Goal: Information Seeking & Learning: Find specific page/section

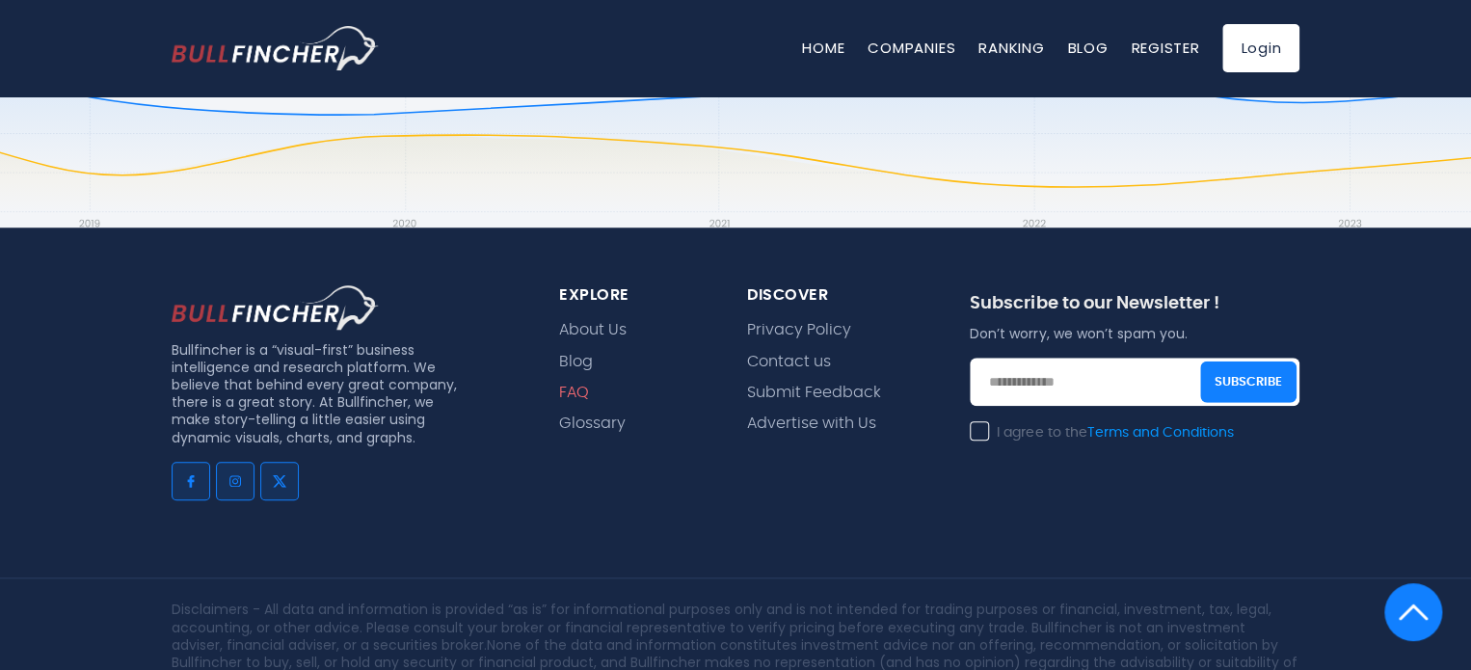
click at [575, 384] on link "FAQ" at bounding box center [574, 393] width 30 height 18
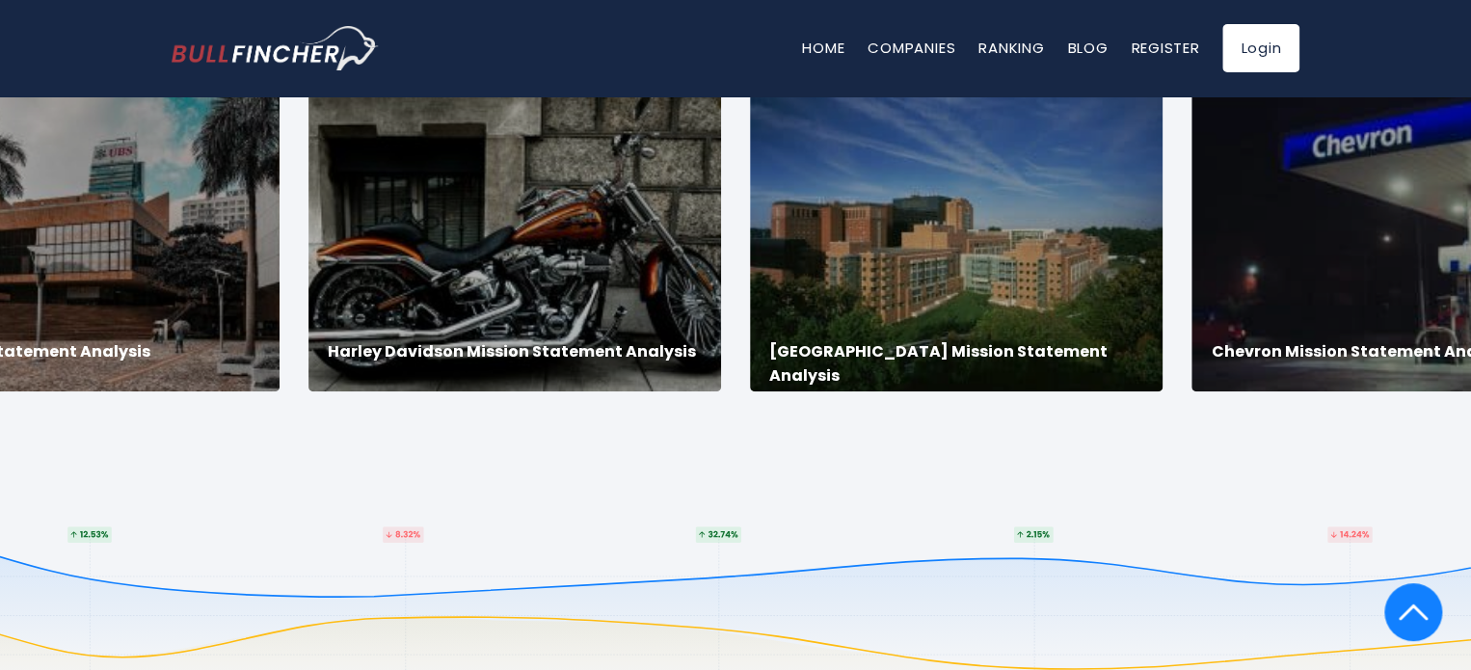
scroll to position [3696, 0]
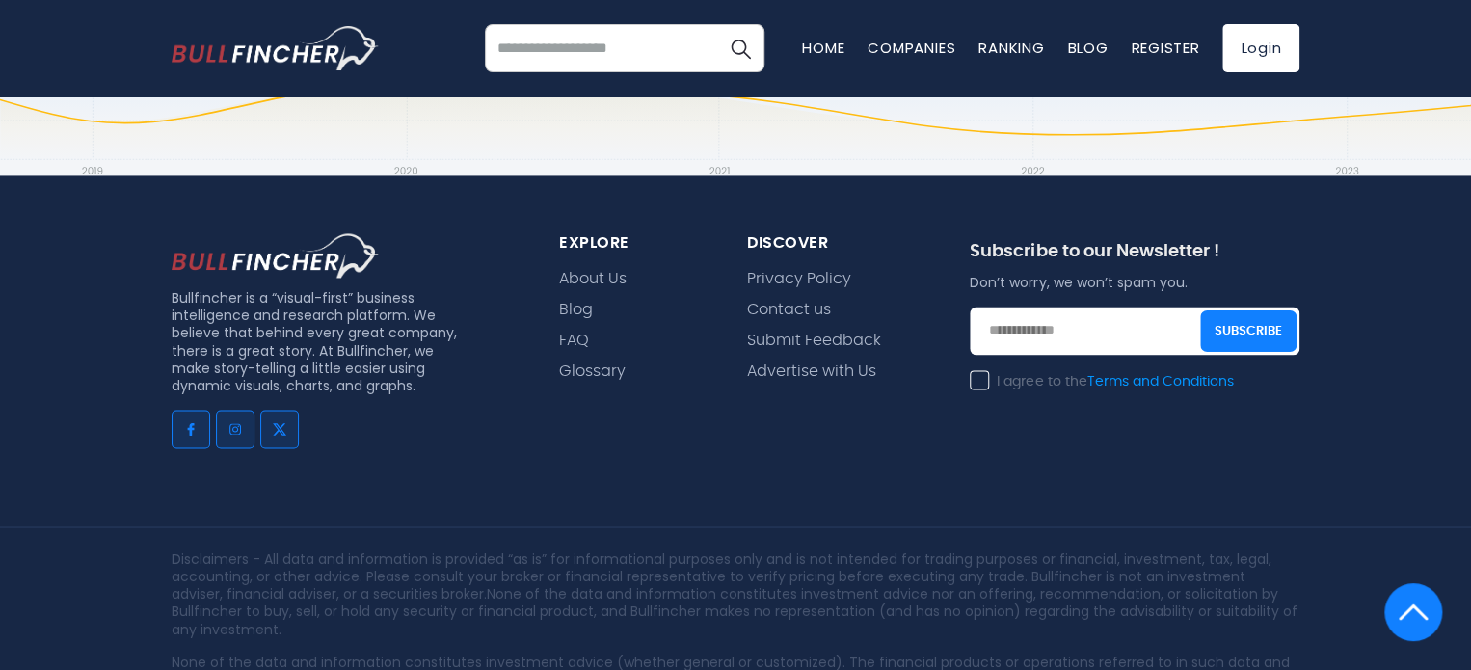
scroll to position [1446, 0]
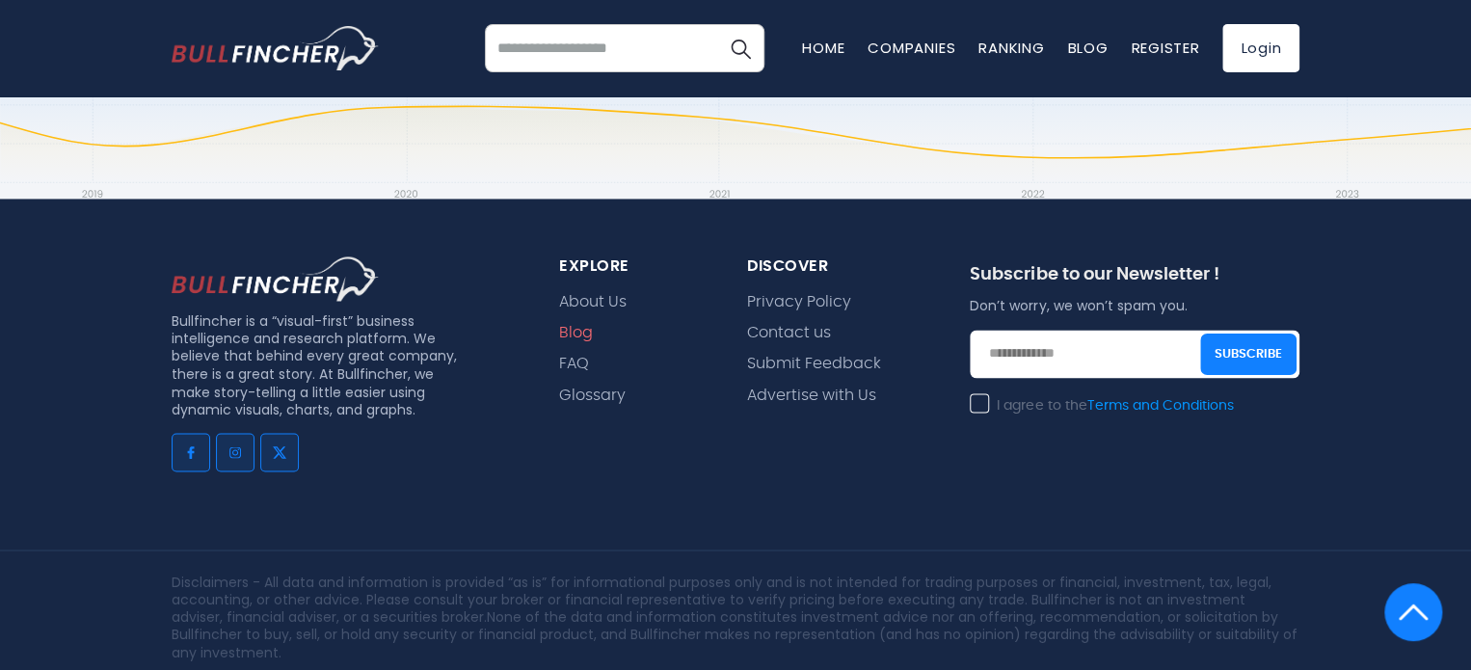
click at [577, 324] on link "Blog" at bounding box center [576, 333] width 34 height 18
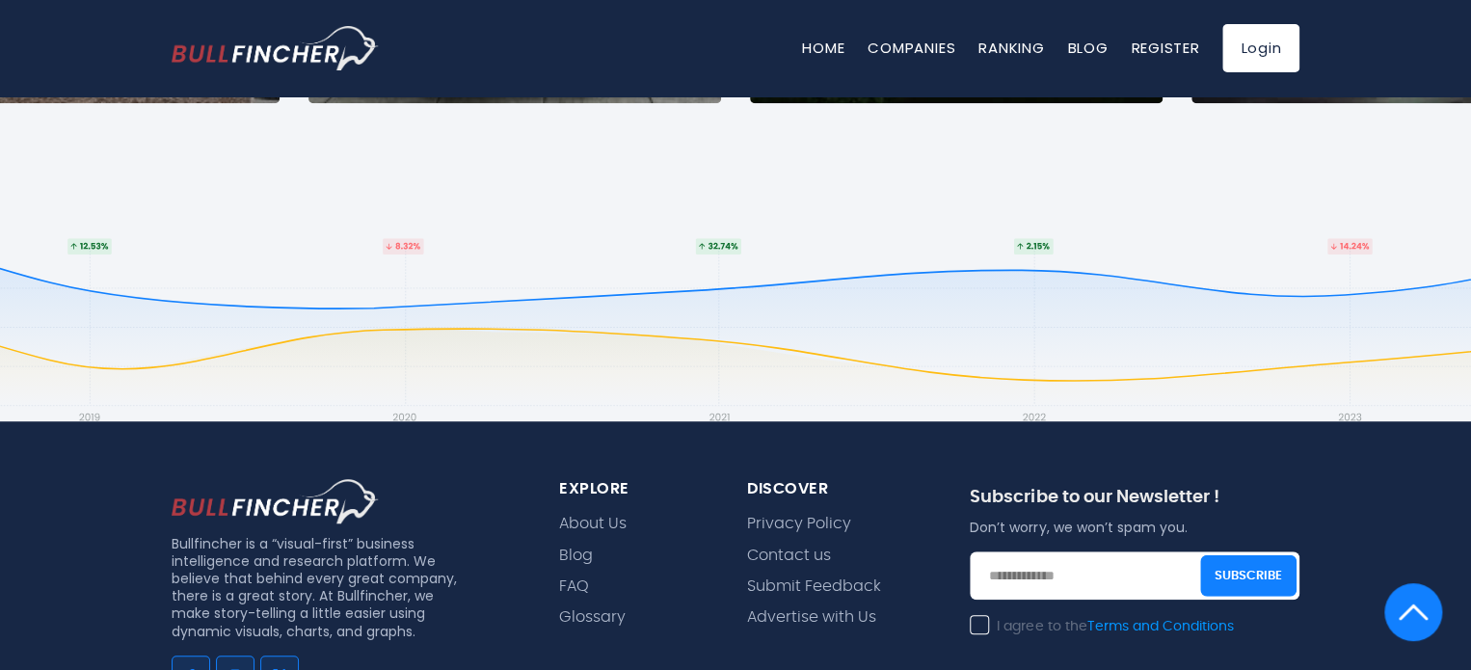
scroll to position [4474, 0]
